Goal: Use online tool/utility: Use online tool/utility

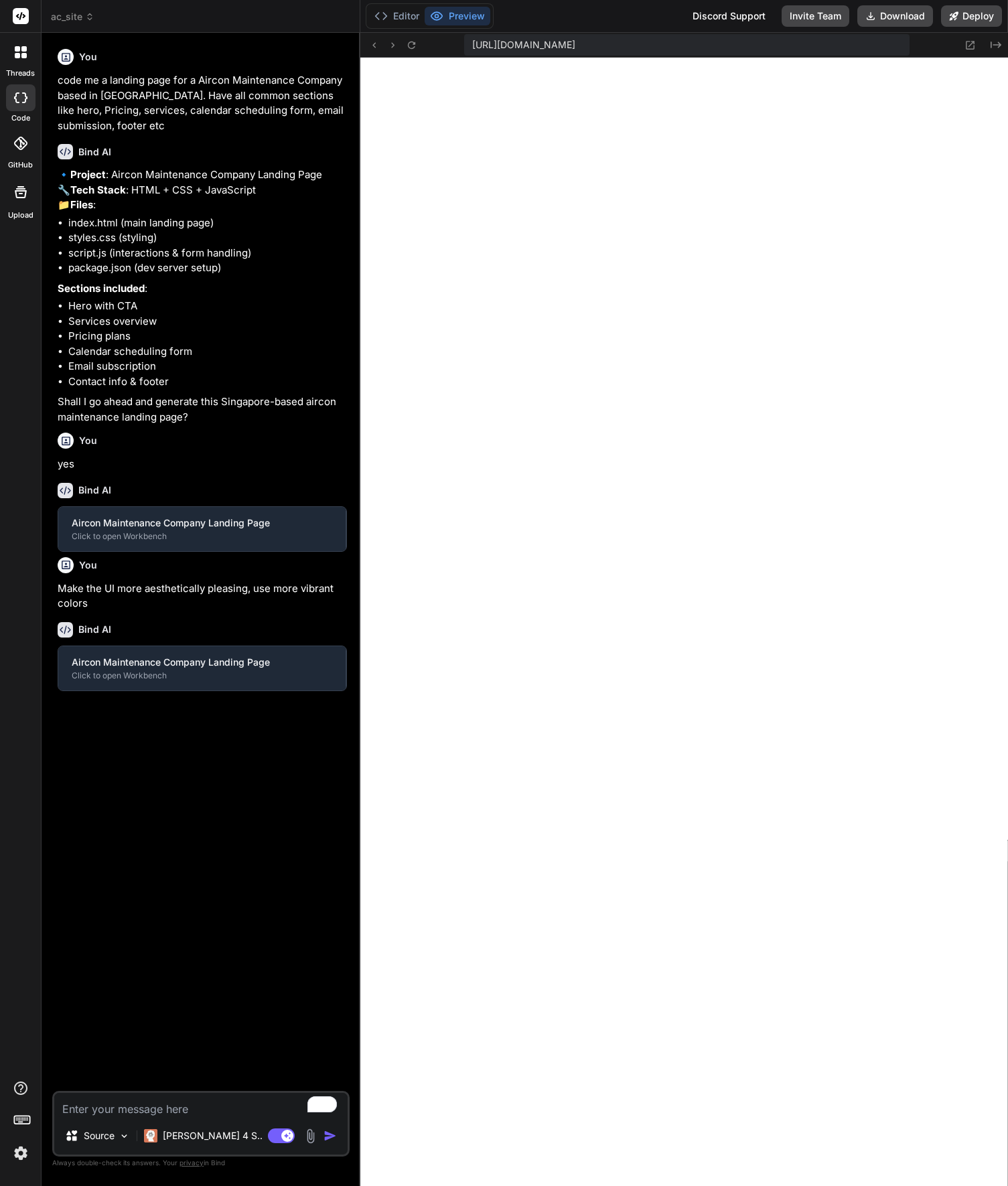
type textarea "x"
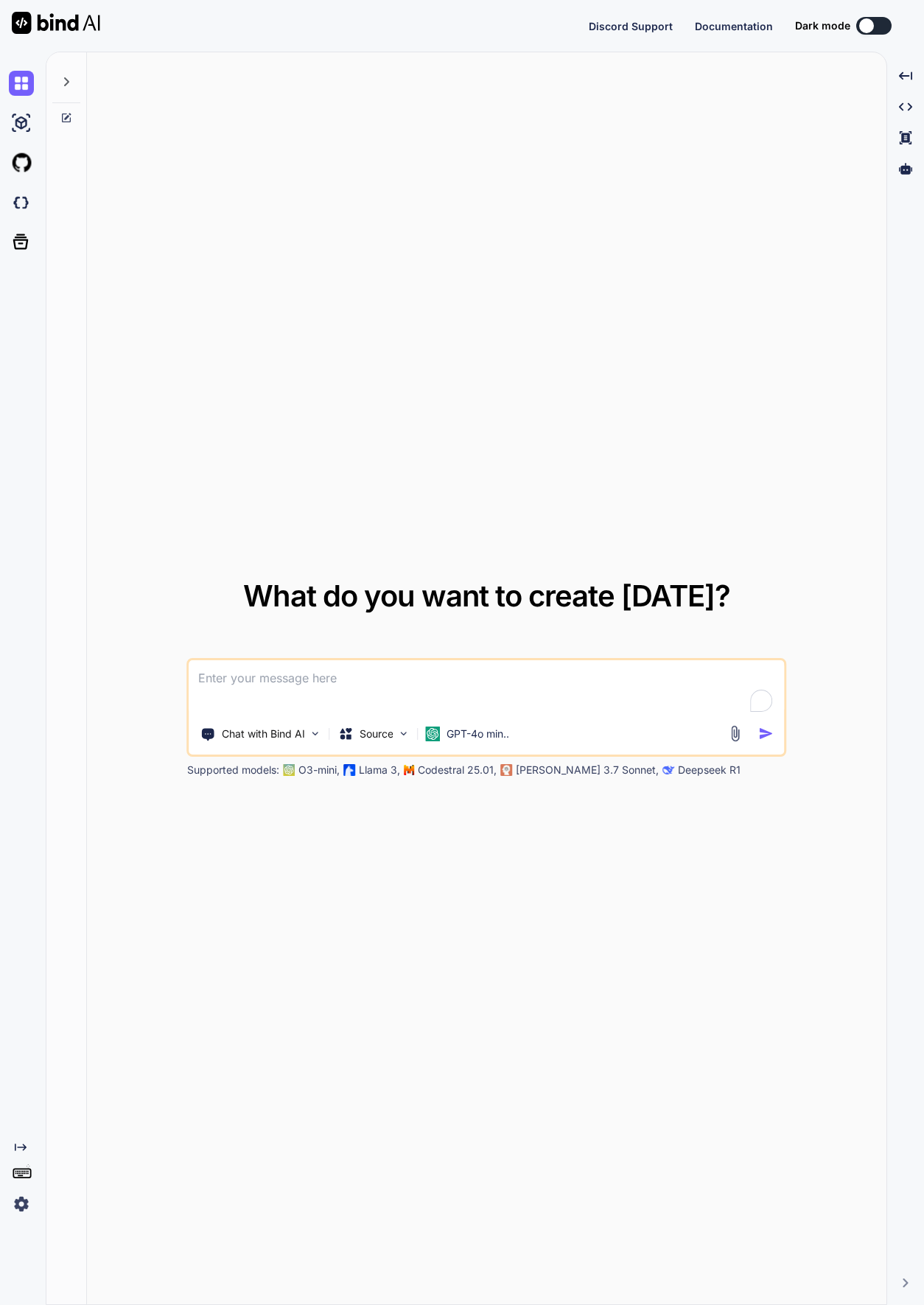
type textarea "x"
